Goal: Task Accomplishment & Management: Manage account settings

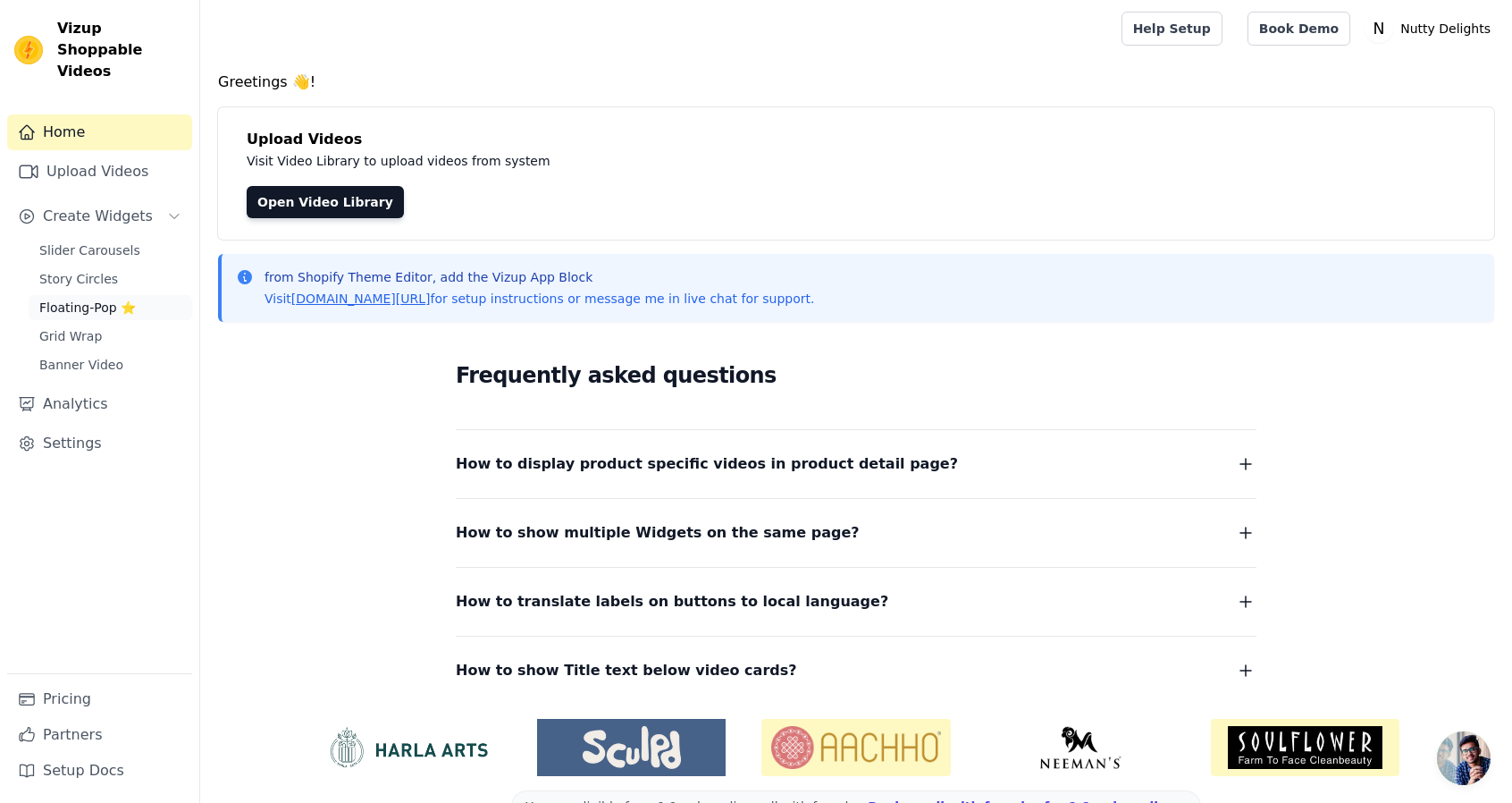
click at [110, 299] on span "Floating-Pop ⭐" at bounding box center [87, 307] width 96 height 18
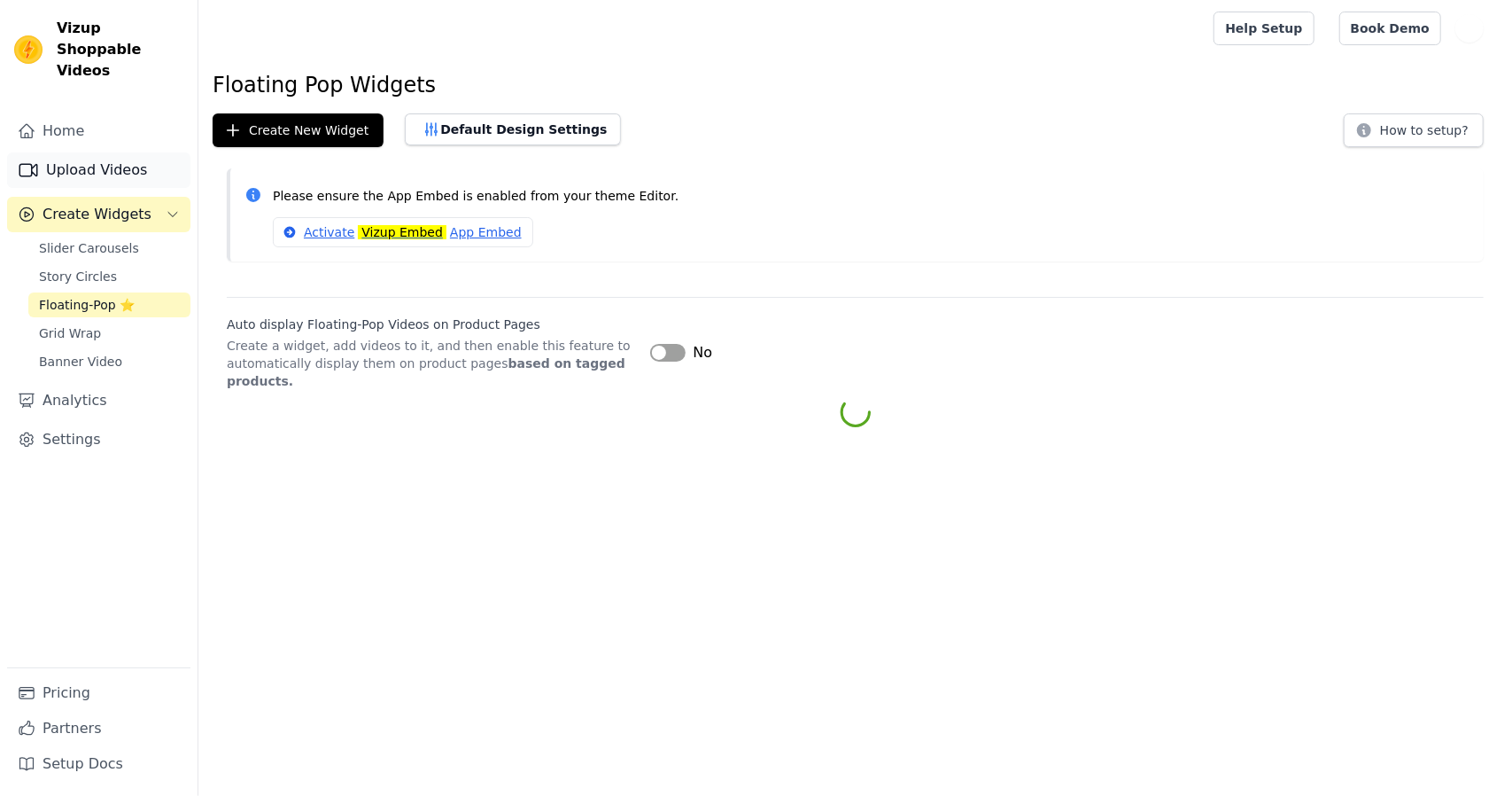
click at [80, 153] on link "Upload Videos" at bounding box center [99, 171] width 183 height 36
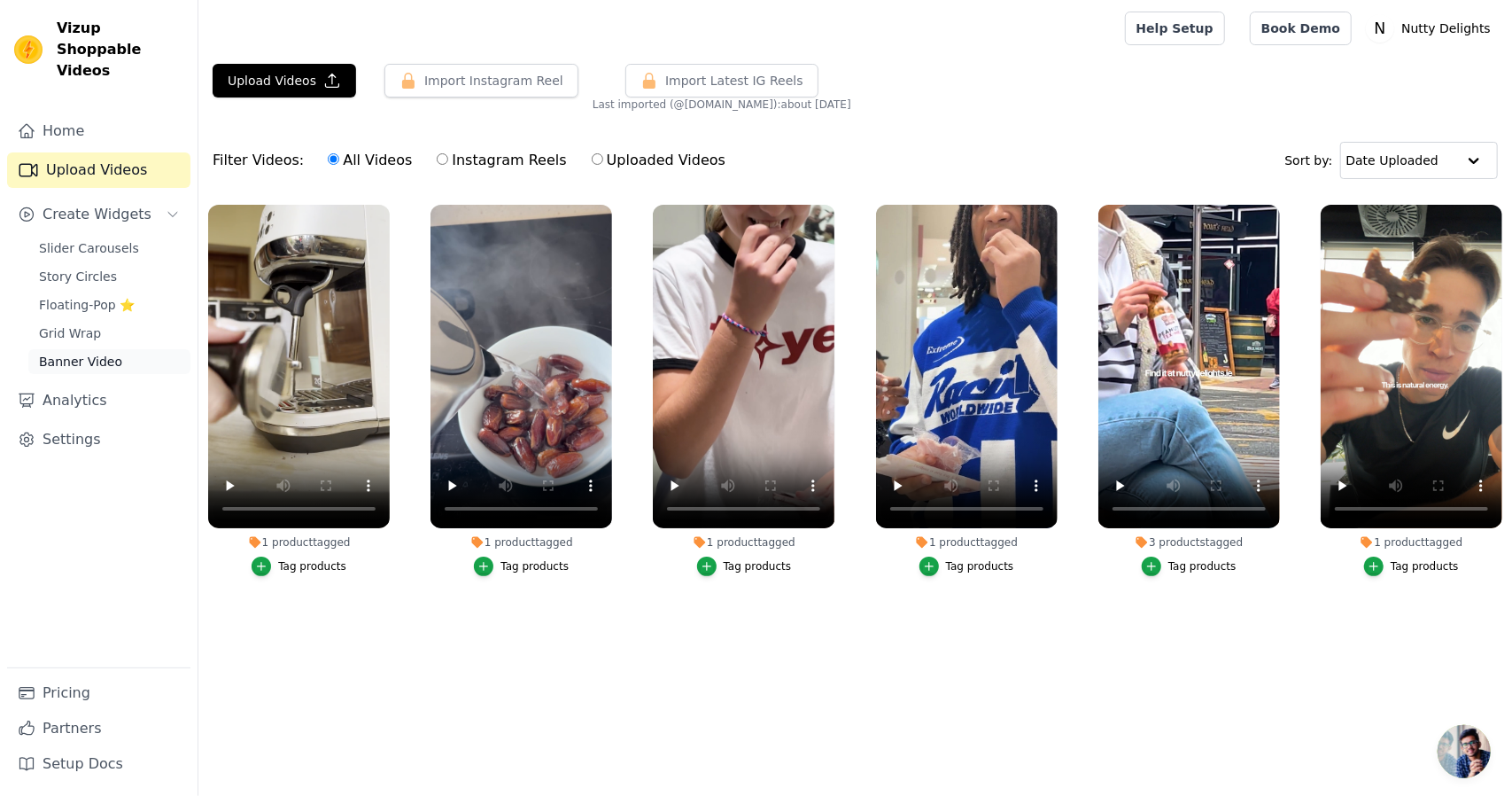
click at [110, 353] on span "Banner Video" at bounding box center [80, 361] width 83 height 18
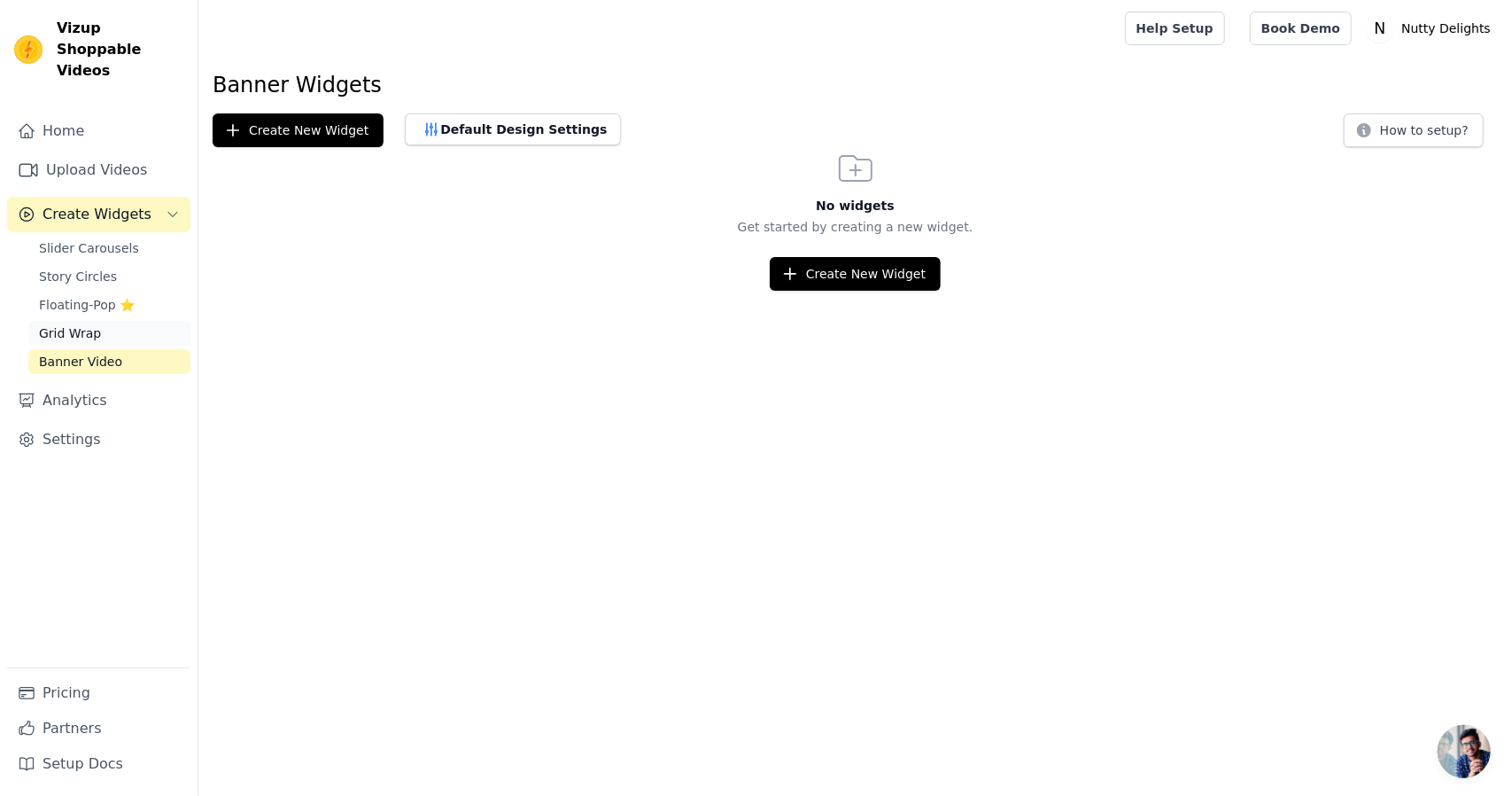
click at [58, 324] on span "Grid Wrap" at bounding box center [70, 333] width 62 height 18
click at [73, 424] on link "Settings" at bounding box center [99, 439] width 183 height 36
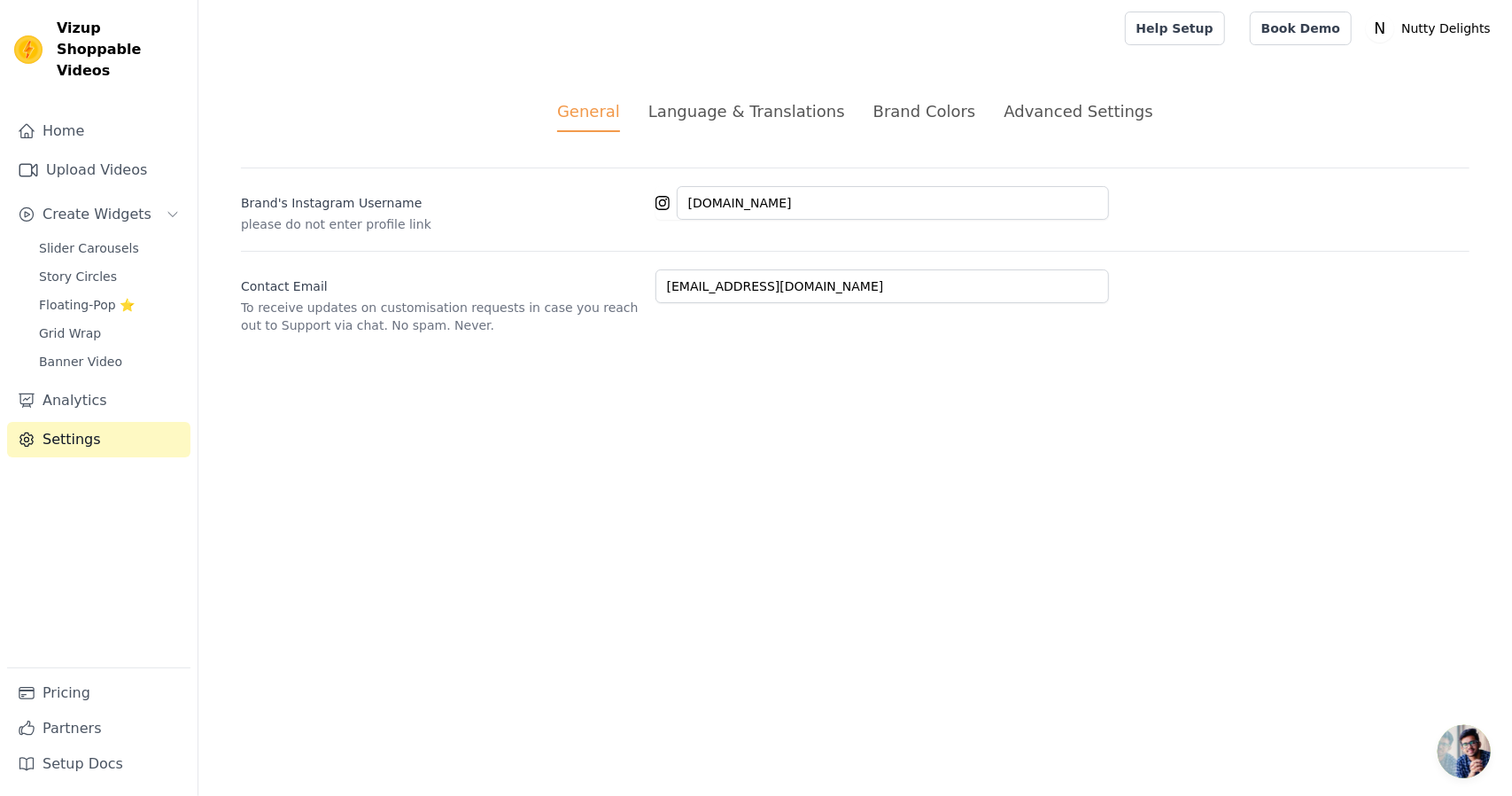
click at [784, 121] on div "Language & Translations" at bounding box center [747, 110] width 197 height 24
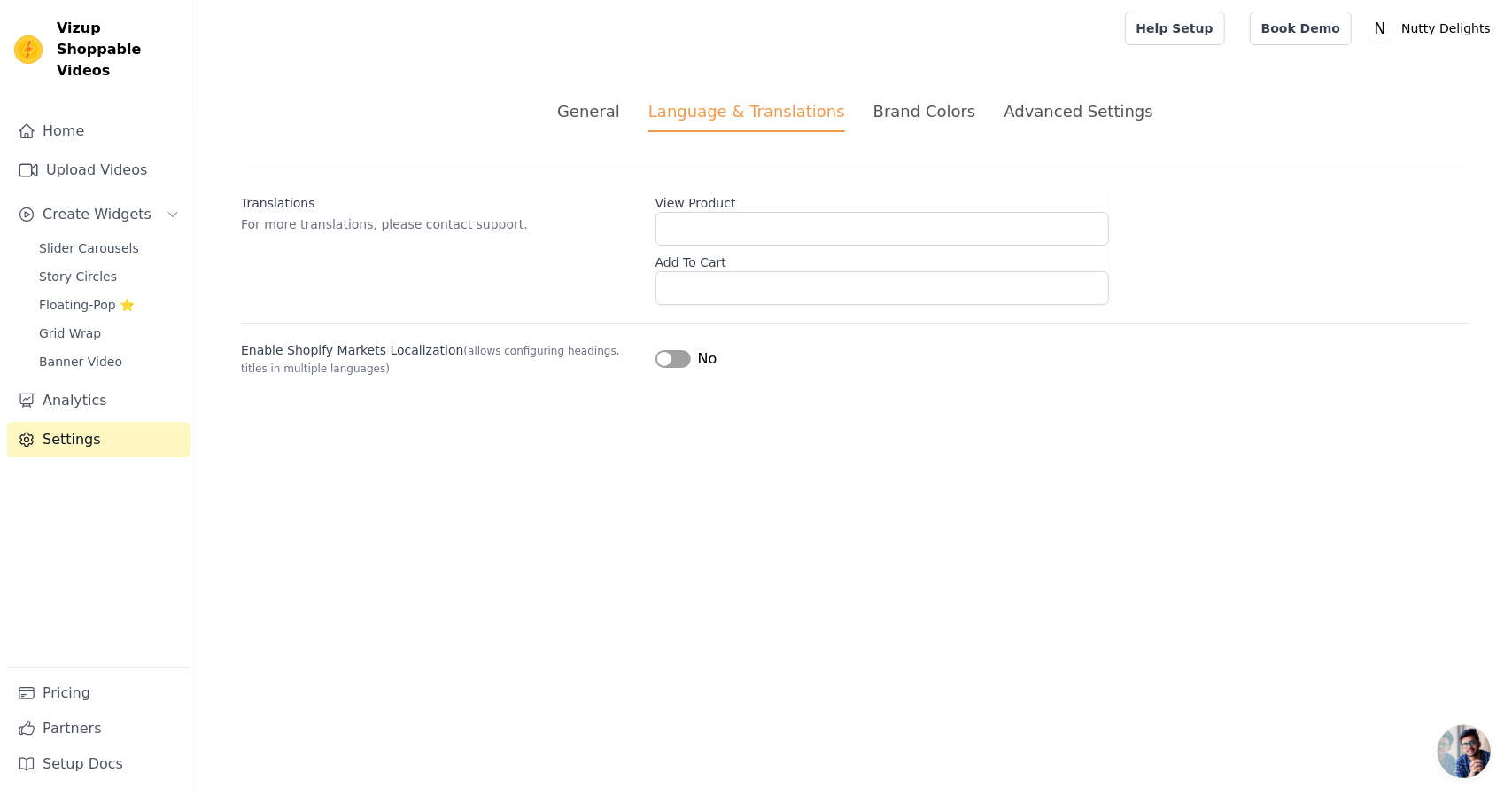
click at [882, 106] on div "Brand Colors" at bounding box center [924, 110] width 103 height 24
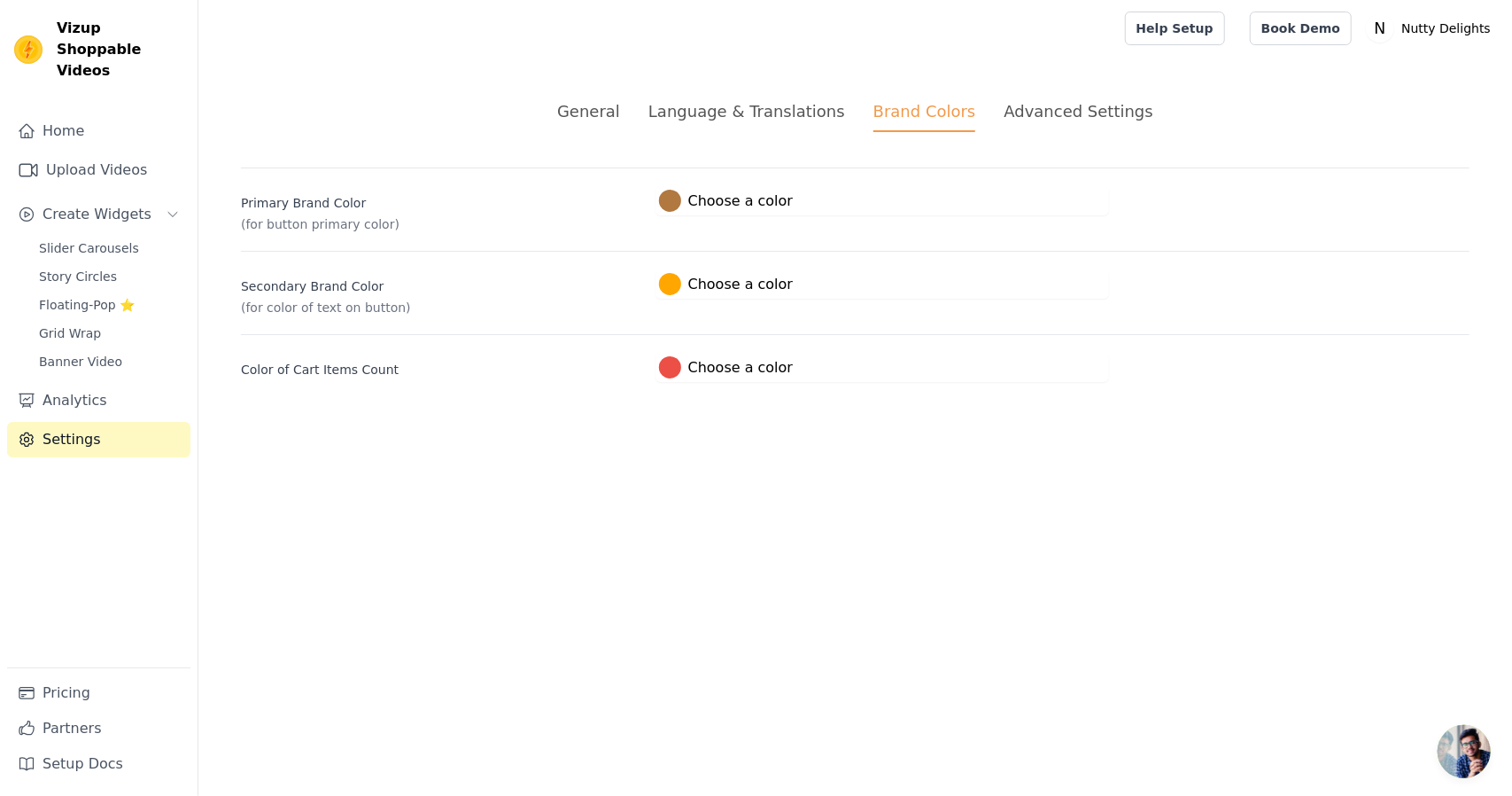
click at [694, 201] on label "#b17840 Choose a color" at bounding box center [726, 200] width 134 height 22
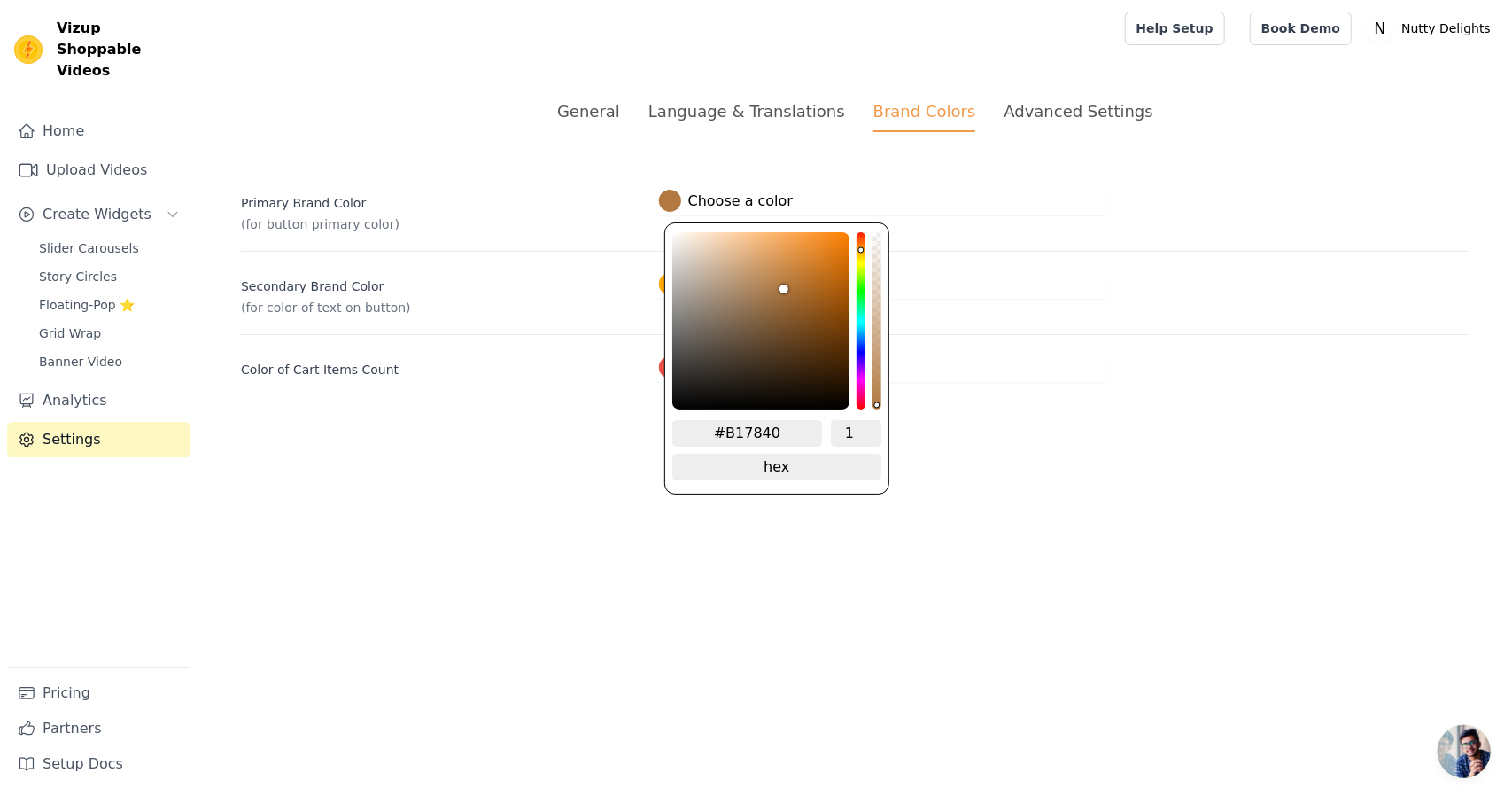
click at [518, 419] on div "General Language & Translations Brand Colors Advanced Settings unsaved changes …" at bounding box center [854, 240] width 1313 height 368
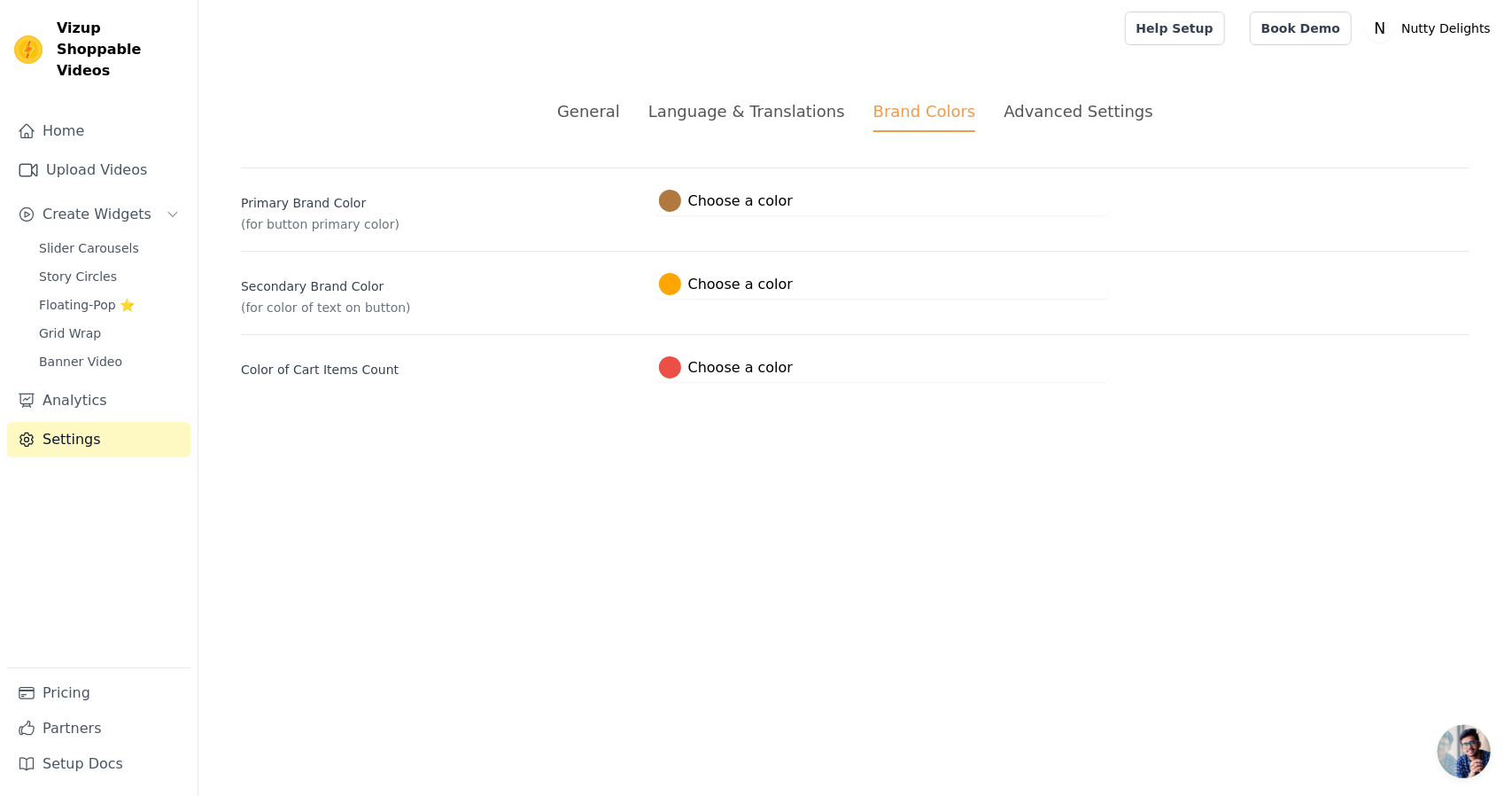
click at [749, 311] on div "Secondary Brand Color (for color of text on button) #ffa600 Choose a color #ffa…" at bounding box center [855, 284] width 1228 height 66
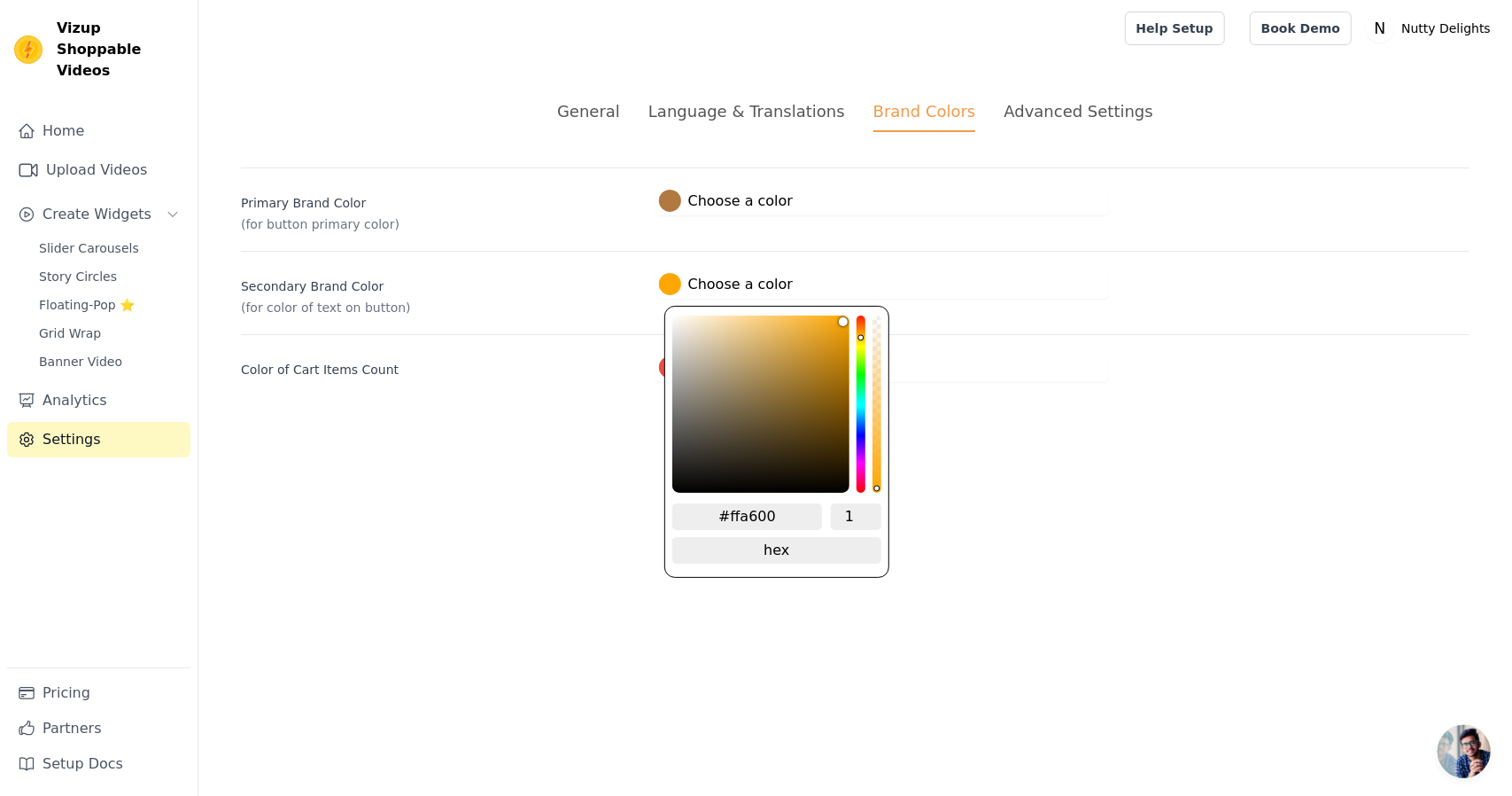
click at [750, 288] on label "#ffa600 Choose a color" at bounding box center [726, 283] width 134 height 22
click at [770, 509] on input "#ffa600" at bounding box center [748, 517] width 151 height 26
click at [532, 424] on html "Vizup Shoppable Videos Home Upload Videos Create Widgets Slider Carousels Story…" at bounding box center [756, 212] width 1512 height 424
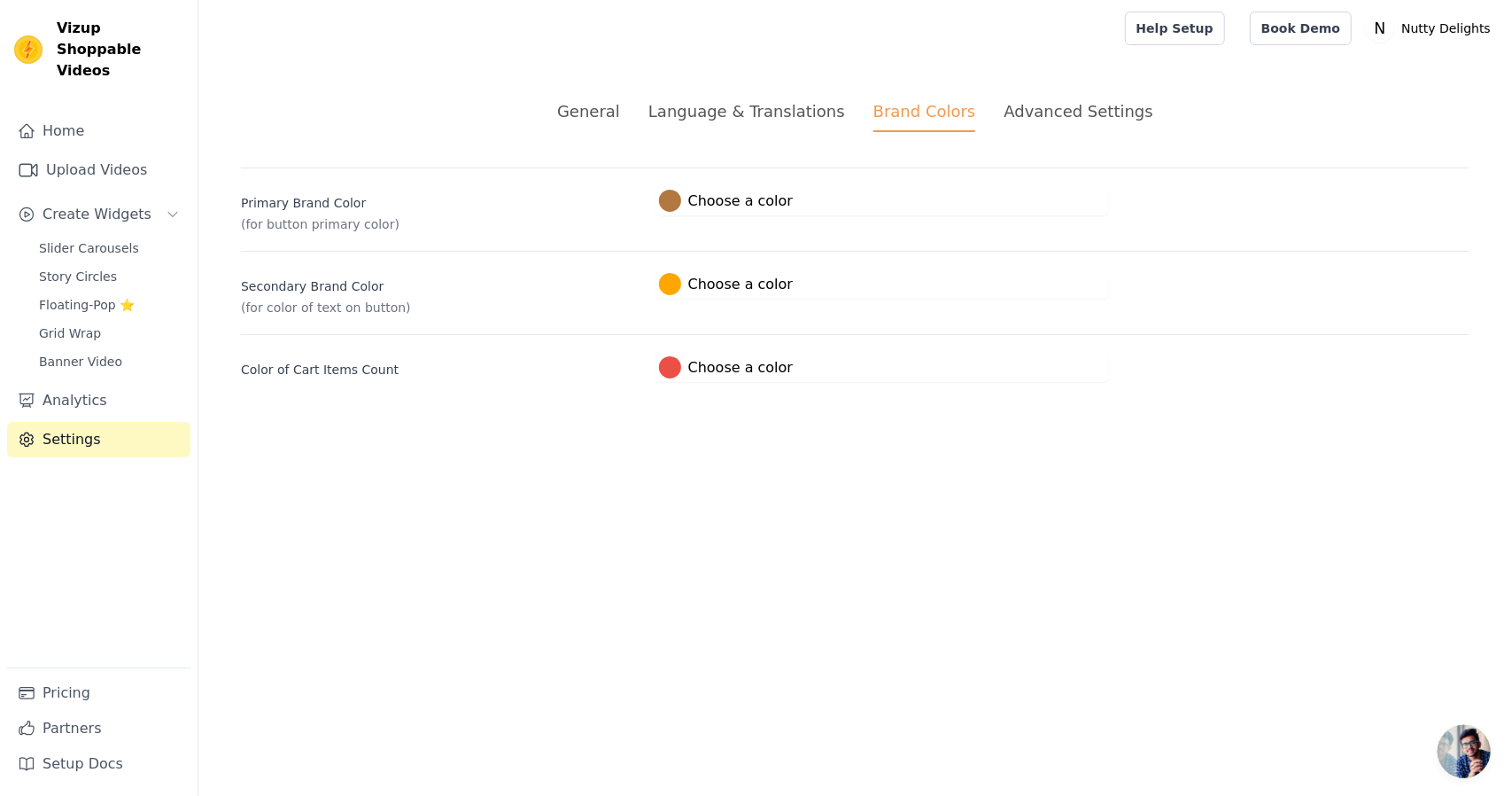
click at [725, 212] on button "#b17840 Choose a color #B17840 1 hex change to rgb" at bounding box center [725, 200] width 140 height 29
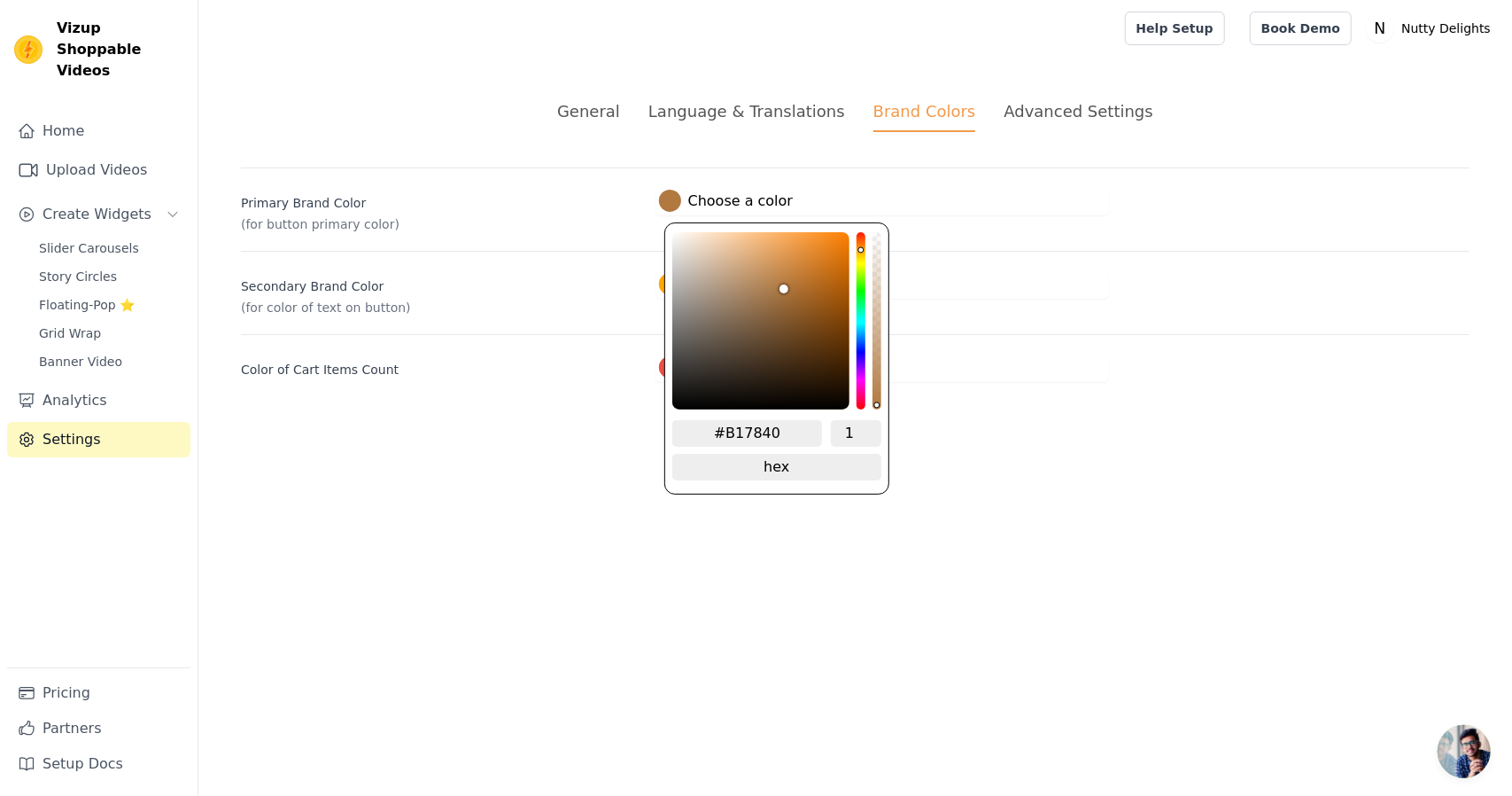
click at [765, 203] on label "#b17840 Choose a color" at bounding box center [726, 200] width 134 height 22
click at [776, 424] on input "#B17840" at bounding box center [748, 433] width 151 height 26
paste input "ffa60"
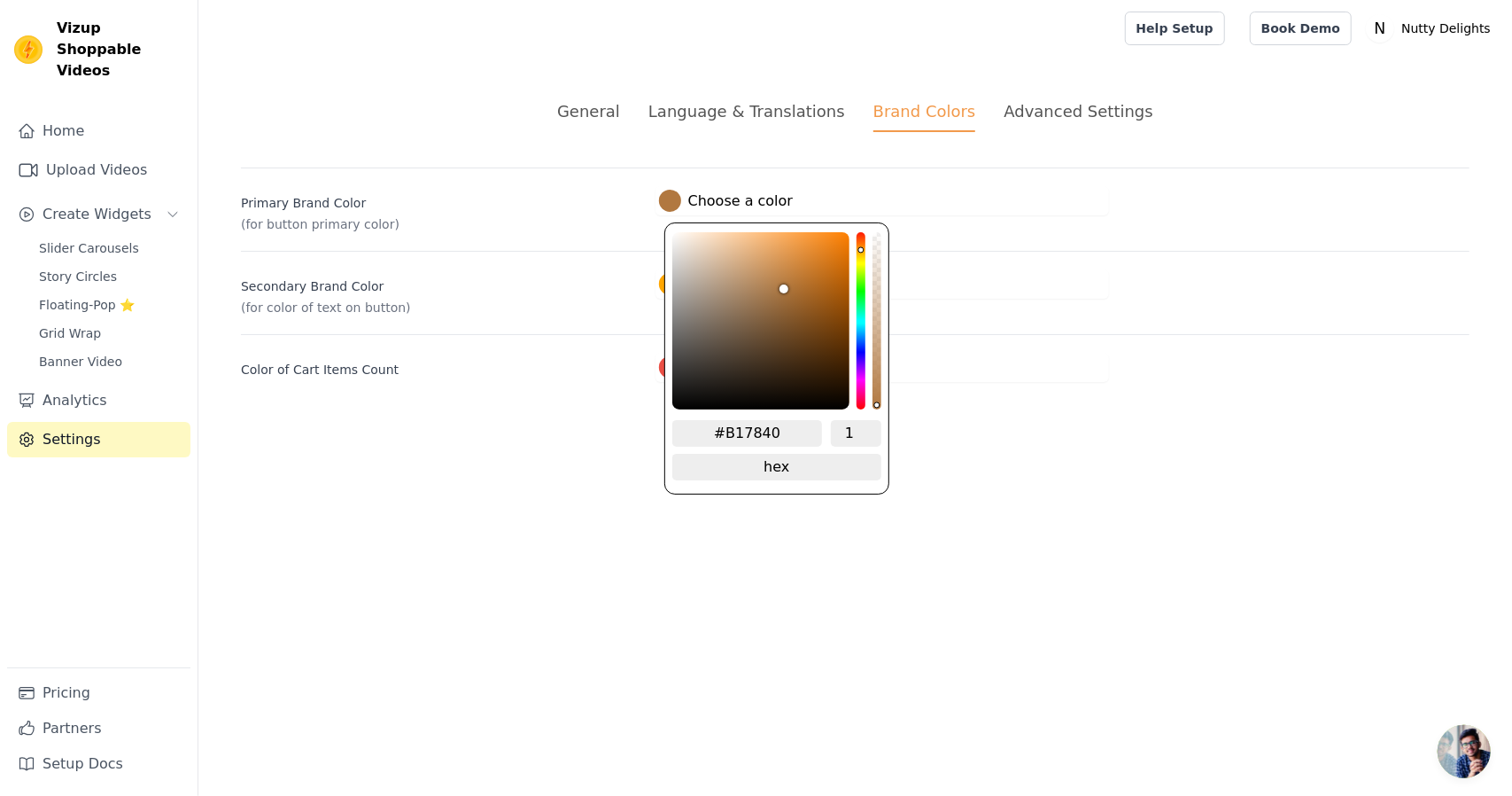
type input "#ffa600"
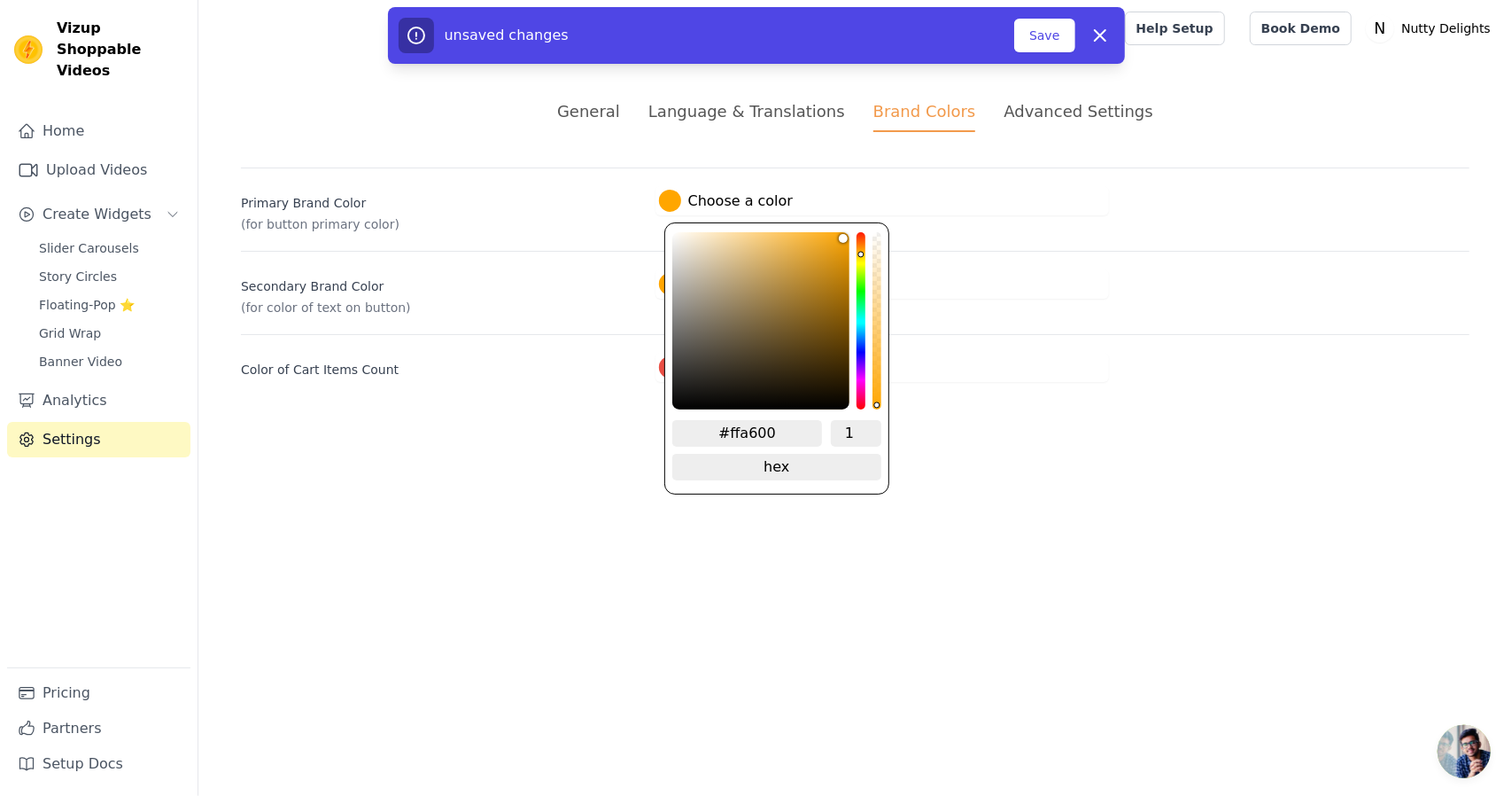
click at [859, 424] on html "Vizup Shoppable Videos Home Upload Videos Create Widgets Slider Carousels Story…" at bounding box center [756, 212] width 1512 height 424
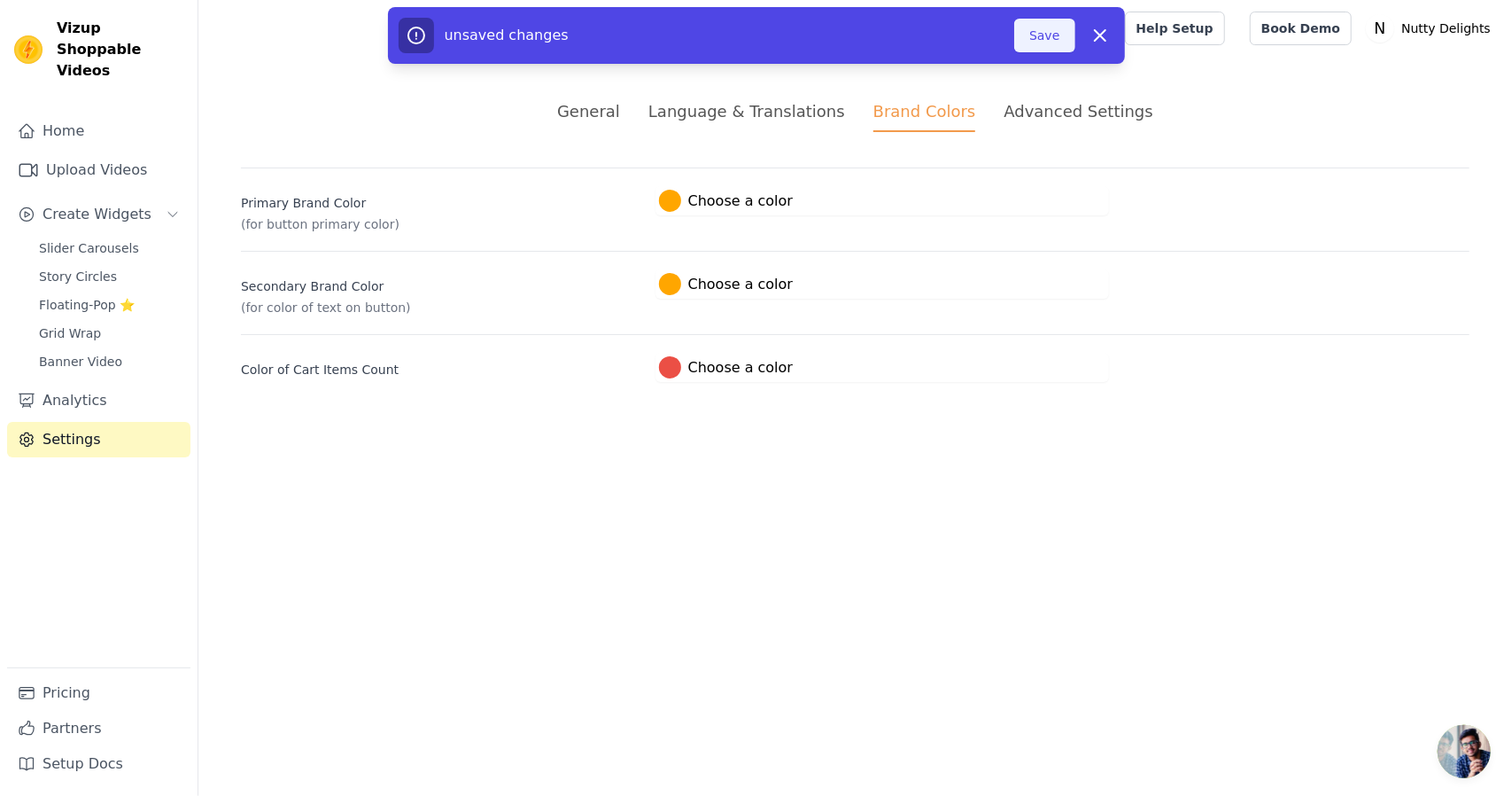
click at [1055, 48] on button "Save" at bounding box center [1044, 36] width 60 height 34
